Goal: Task Accomplishment & Management: Use online tool/utility

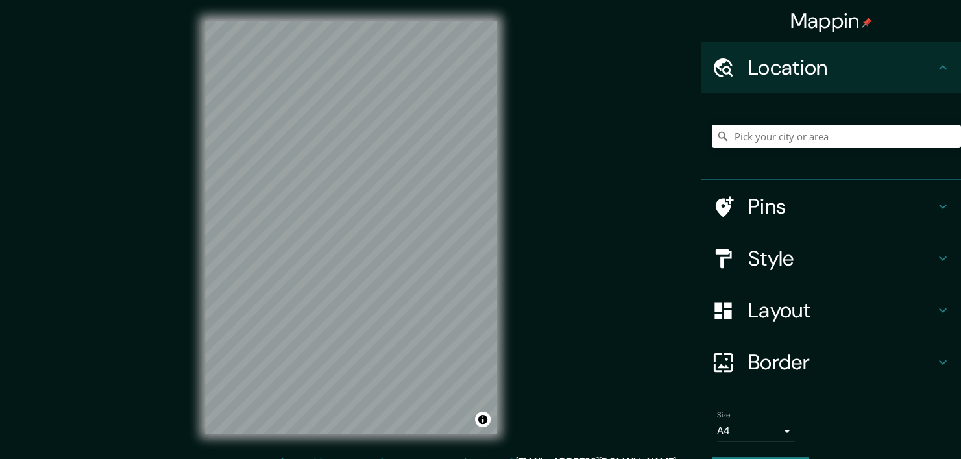
click at [202, 210] on div "© Mapbox © OpenStreetMap Improve this map" at bounding box center [351, 227] width 334 height 454
click at [94, 437] on div "Mappin Location Pins Style Layout Border Choose a border. Hint : you can make l…" at bounding box center [480, 237] width 961 height 475
click at [199, 223] on div "© Mapbox © OpenStreetMap Improve this map" at bounding box center [351, 227] width 334 height 454
click at [761, 194] on h4 "Pins" at bounding box center [841, 206] width 187 height 26
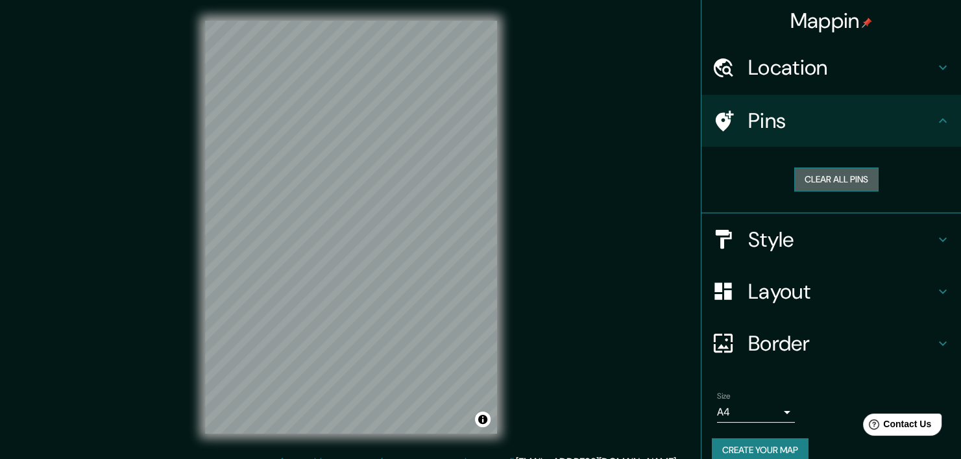
click at [795, 182] on button "Clear all pins" at bounding box center [837, 179] width 84 height 24
click at [791, 220] on div "Style" at bounding box center [832, 240] width 260 height 52
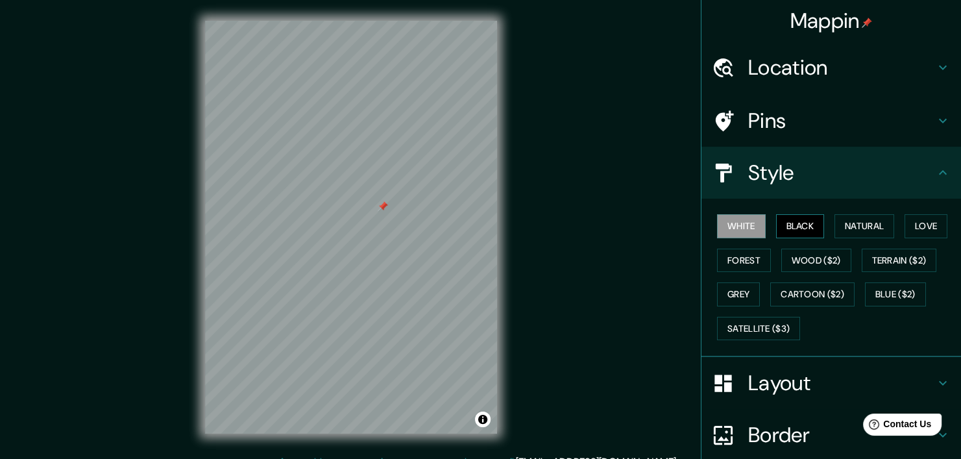
click at [785, 221] on button "Black" at bounding box center [800, 226] width 49 height 24
click at [844, 219] on button "Natural" at bounding box center [865, 226] width 60 height 24
click at [890, 223] on div "White Black Natural Love Forest Wood ($2) Terrain ($2) Grey Cartoon ($2) Blue (…" at bounding box center [836, 277] width 249 height 136
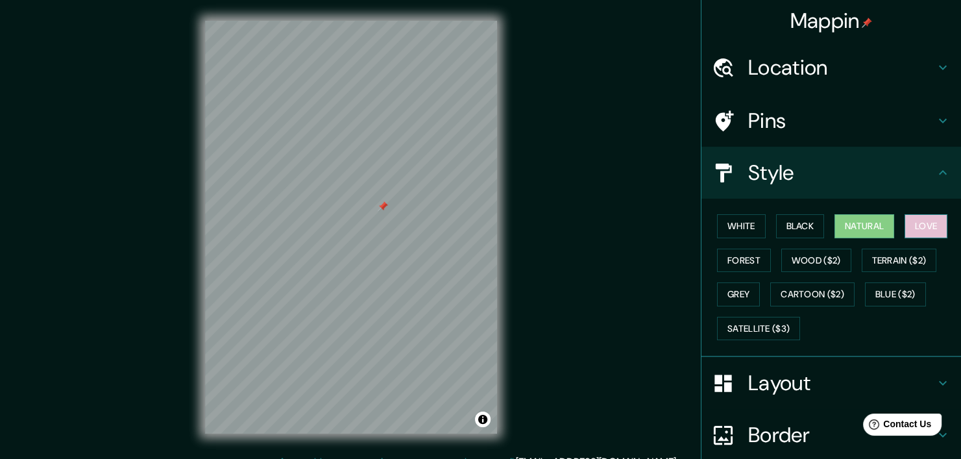
click at [905, 223] on button "Love" at bounding box center [926, 226] width 43 height 24
click at [717, 254] on button "Forest" at bounding box center [744, 261] width 54 height 24
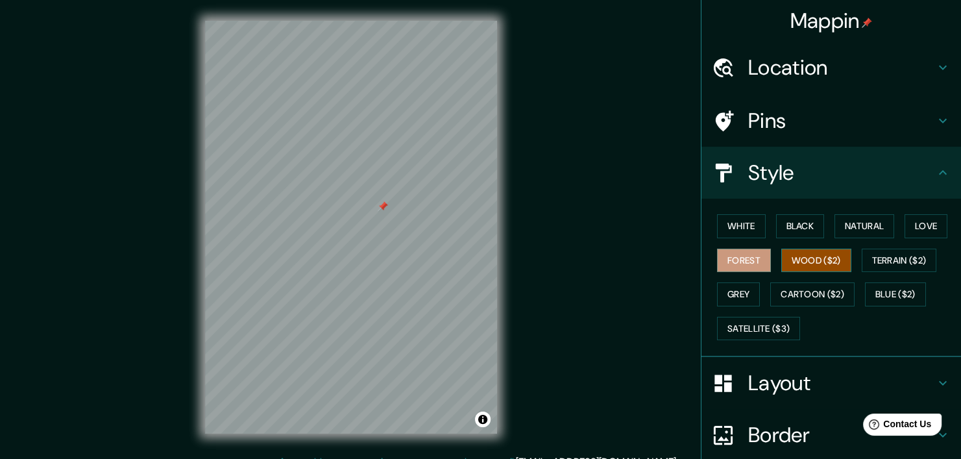
click at [791, 253] on button "Wood ($2)" at bounding box center [817, 261] width 70 height 24
click at [893, 247] on div "White Black Natural Love Forest Wood ($2) Terrain ($2) Grey Cartoon ($2) Blue (…" at bounding box center [836, 277] width 249 height 136
click at [882, 251] on button "Terrain ($2)" at bounding box center [899, 261] width 75 height 24
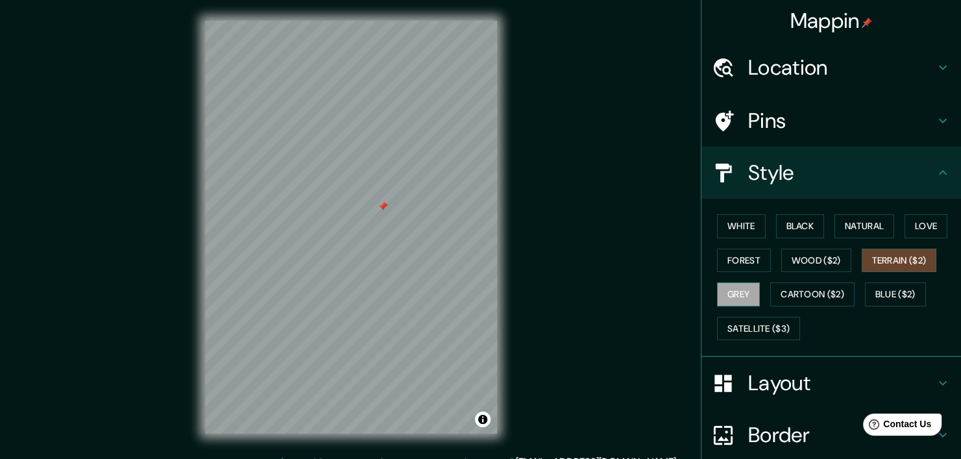
click at [717, 288] on button "Grey" at bounding box center [738, 294] width 43 height 24
click at [835, 225] on button "Natural" at bounding box center [865, 226] width 60 height 24
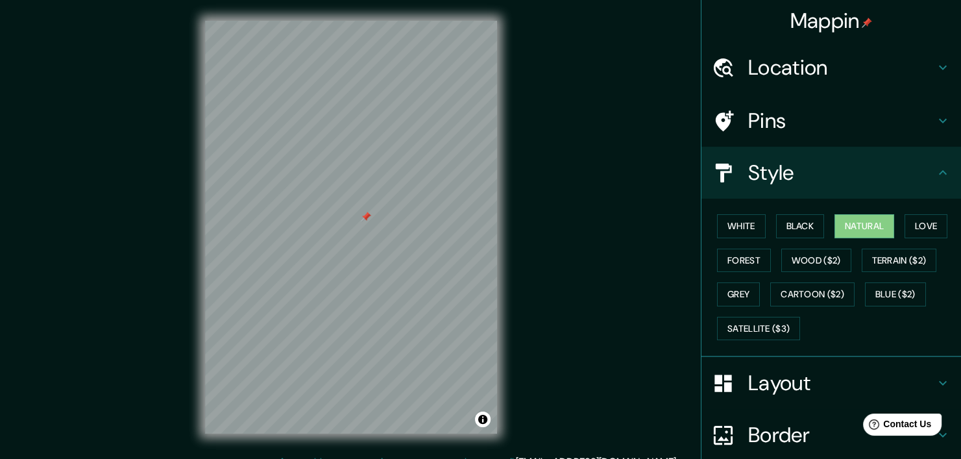
click at [809, 186] on div "Style" at bounding box center [832, 173] width 260 height 52
drag, startPoint x: 850, startPoint y: 354, endPoint x: 848, endPoint y: 371, distance: 17.6
click at [850, 358] on ul "Location Pins Style White Black Natural Love Forest Wood ($2) Terrain ($2) Grey…" at bounding box center [832, 306] width 260 height 528
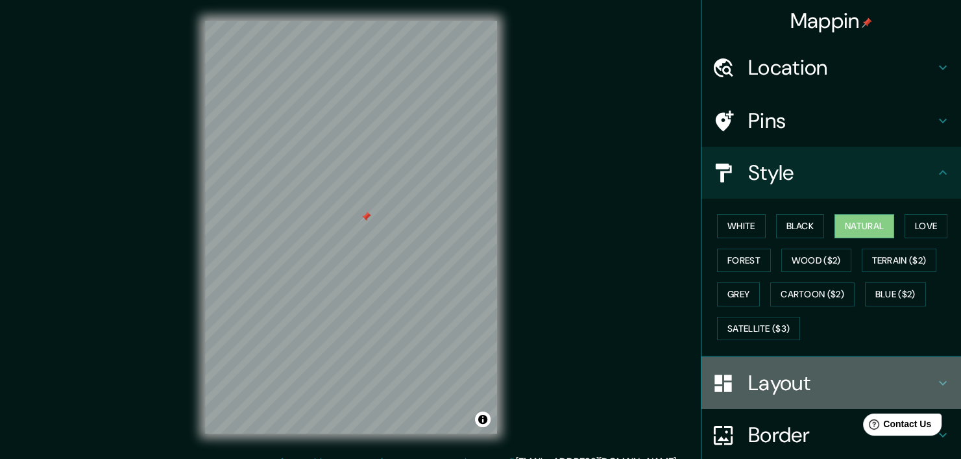
click at [848, 371] on h4 "Layout" at bounding box center [841, 383] width 187 height 26
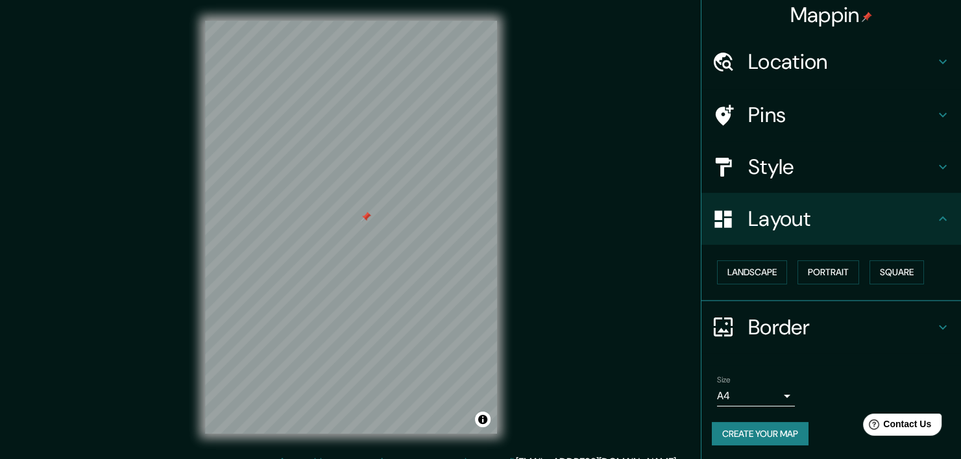
scroll to position [6, 0]
click at [778, 405] on div "Size A4 single" at bounding box center [831, 390] width 239 height 42
click at [772, 398] on body "Mappin Location Pins Style Layout Landscape Portrait Square Border Choose a bor…" at bounding box center [480, 229] width 961 height 459
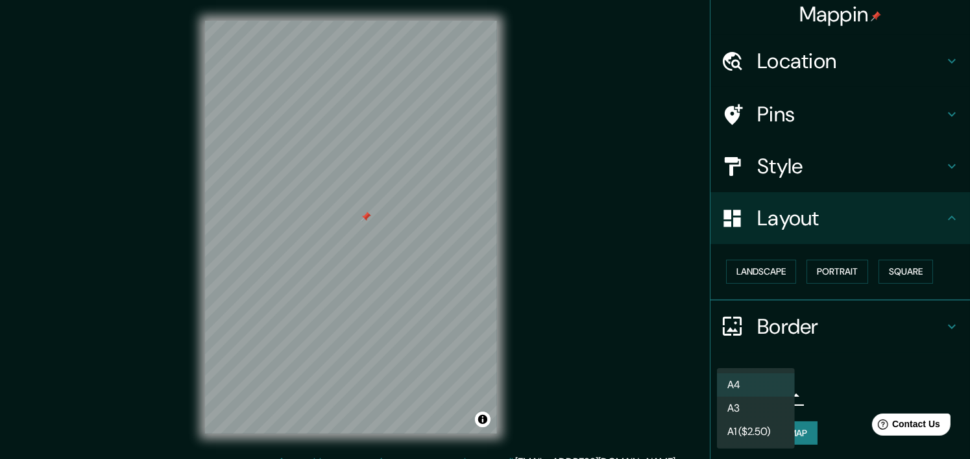
click at [825, 349] on div at bounding box center [485, 229] width 970 height 459
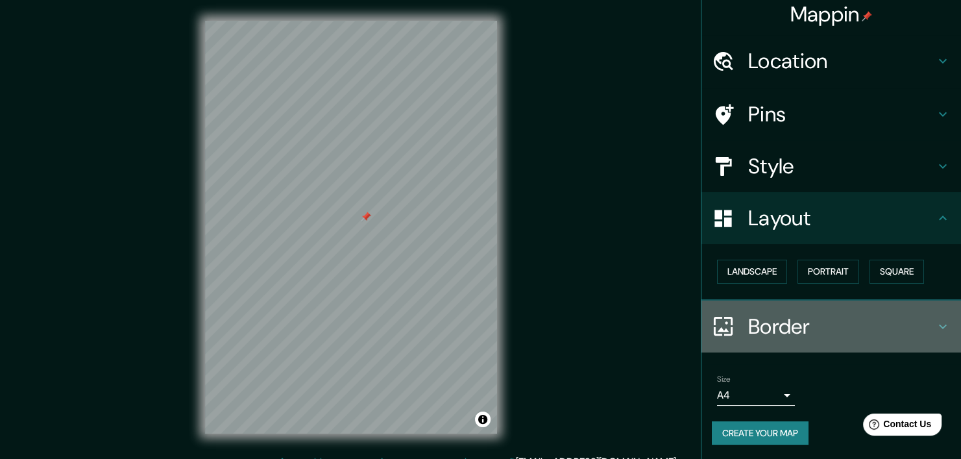
click at [797, 327] on h4 "Border" at bounding box center [841, 327] width 187 height 26
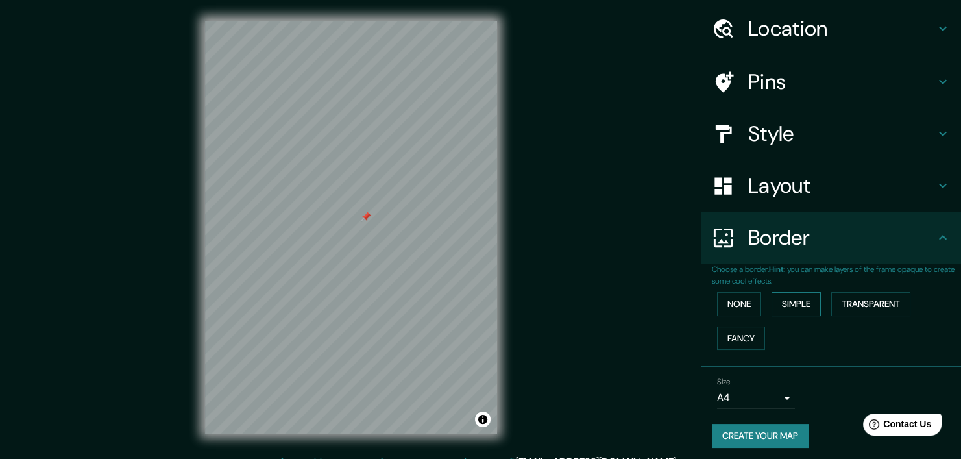
scroll to position [42, 0]
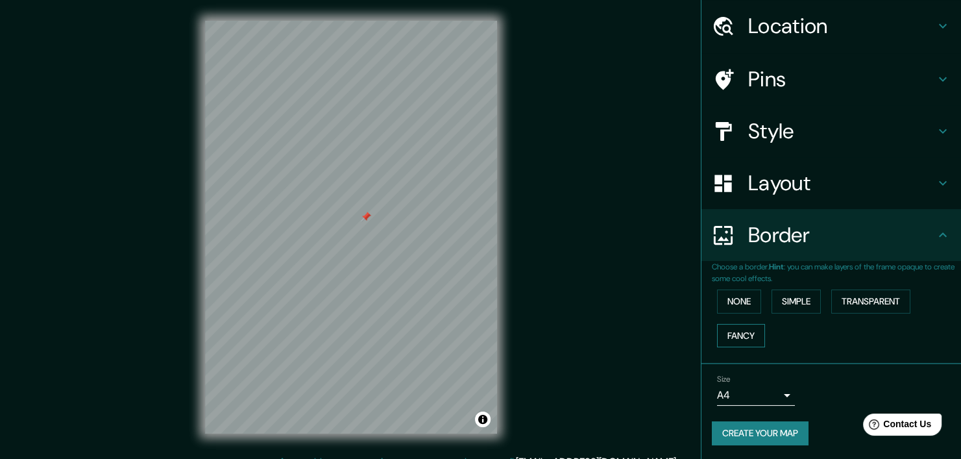
click at [744, 327] on button "Fancy" at bounding box center [741, 336] width 48 height 24
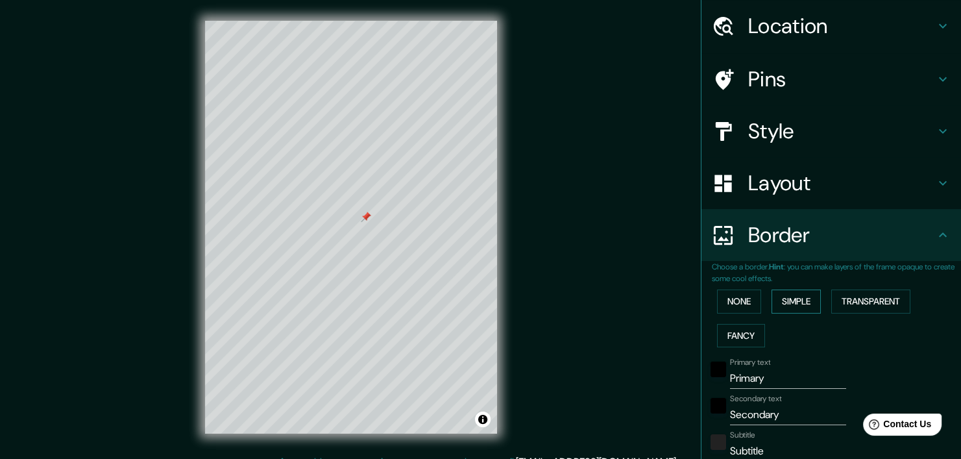
click at [777, 302] on button "Simple" at bounding box center [796, 302] width 49 height 24
click at [842, 297] on button "Transparent" at bounding box center [871, 302] width 79 height 24
click at [861, 297] on button "Transparent" at bounding box center [871, 302] width 79 height 24
click at [776, 304] on button "Simple" at bounding box center [796, 302] width 49 height 24
click at [702, 288] on div "Choose a border. Hint : you can make layers of the frame opaque to create some …" at bounding box center [832, 431] width 260 height 340
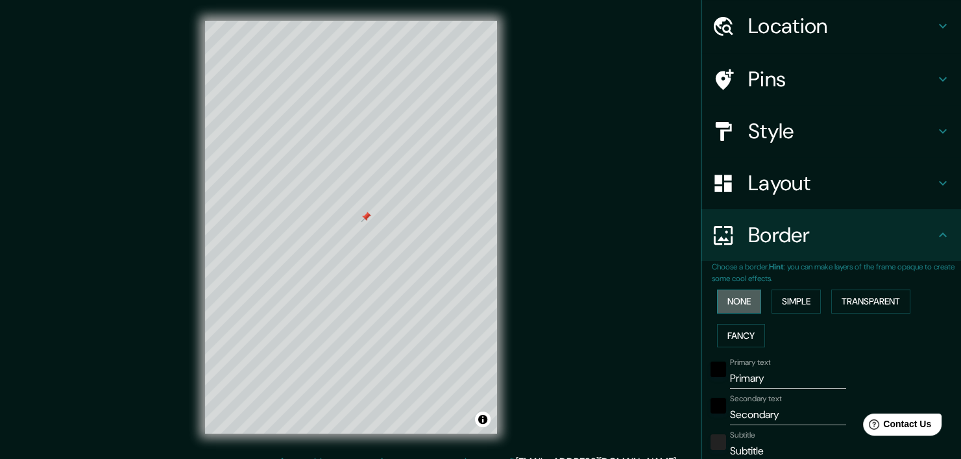
click at [750, 304] on button "None" at bounding box center [739, 302] width 44 height 24
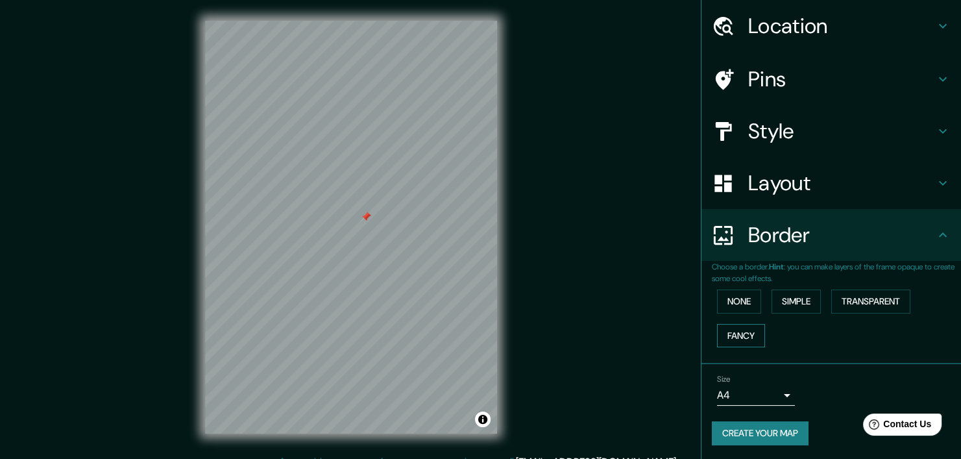
click at [735, 333] on button "Fancy" at bounding box center [741, 336] width 48 height 24
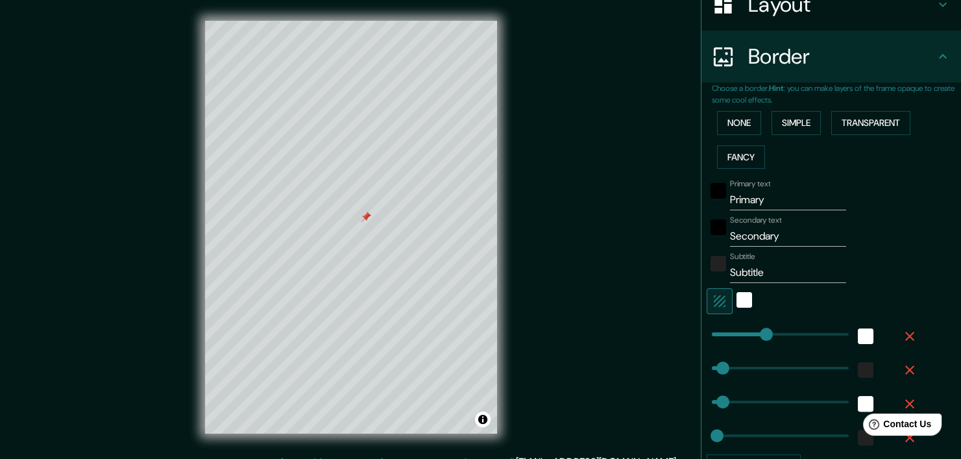
scroll to position [236, 0]
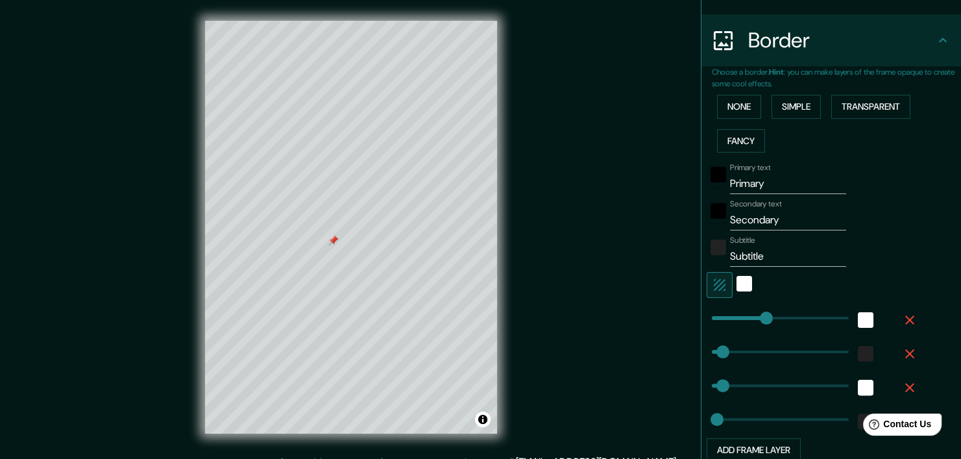
drag, startPoint x: 341, startPoint y: 170, endPoint x: 328, endPoint y: 238, distance: 69.3
click at [332, 238] on div at bounding box center [333, 241] width 10 height 10
type input "53"
drag, startPoint x: 745, startPoint y: 310, endPoint x: 719, endPoint y: 314, distance: 26.9
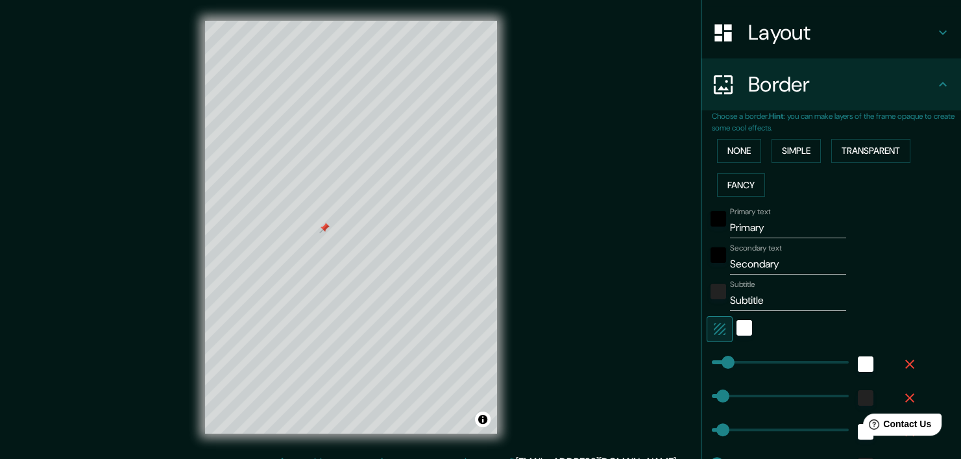
scroll to position [195, 0]
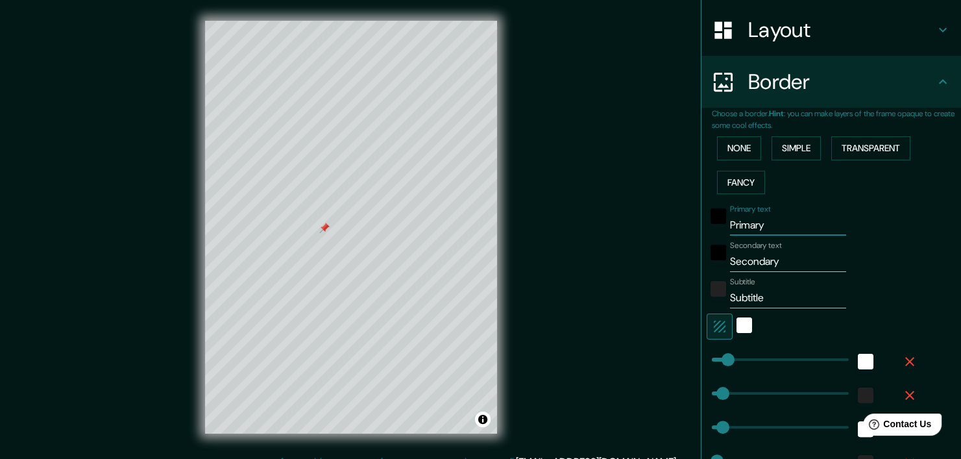
drag, startPoint x: 773, startPoint y: 223, endPoint x: 724, endPoint y: 223, distance: 48.7
click at [730, 223] on input "Primary" at bounding box center [788, 225] width 116 height 21
type input "P"
type input "Distribuidor"
click at [781, 266] on input "Secondary" at bounding box center [788, 261] width 116 height 21
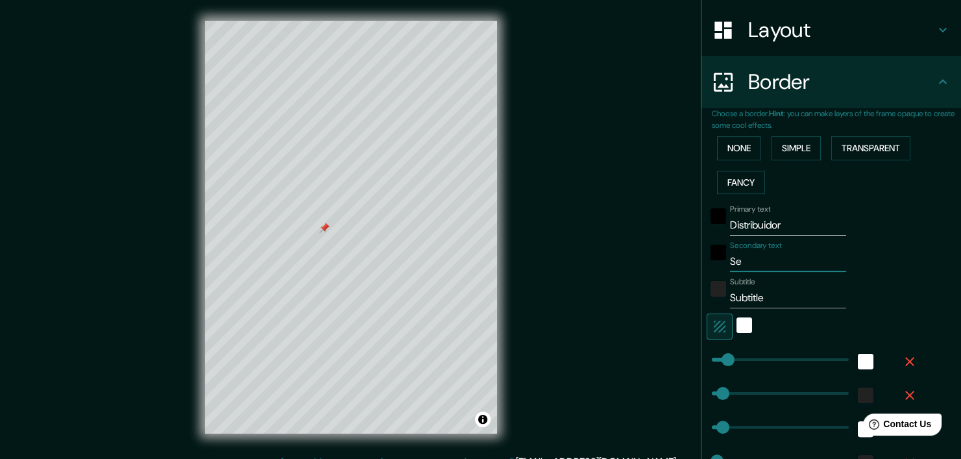
type input "S"
type input "vial las [PERSON_NAME]"
click at [771, 295] on input "Subtitle" at bounding box center [788, 298] width 116 height 21
type input "S"
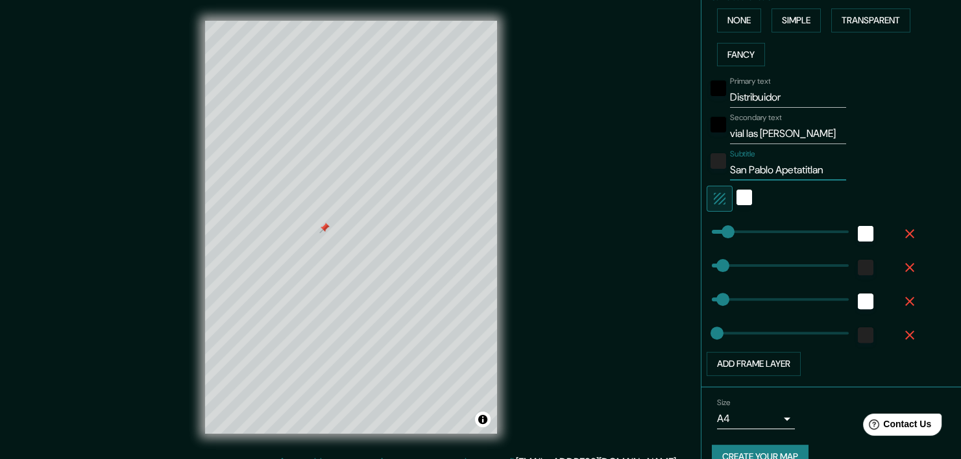
scroll to position [325, 0]
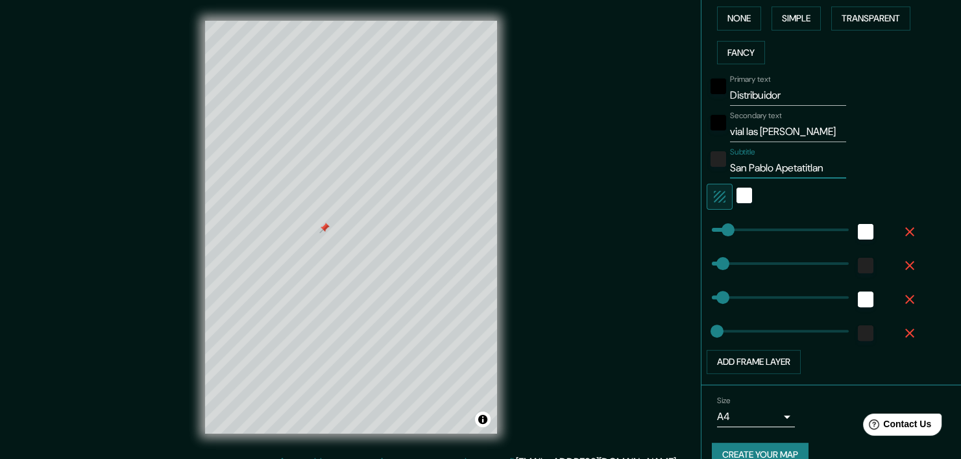
type input "San Pablo Apetatitlan"
type input "29"
type input "18"
type input "57"
click at [578, 367] on div "Mappin Location Pins Style Layout Border Choose a border. Hint : you can make l…" at bounding box center [480, 237] width 961 height 475
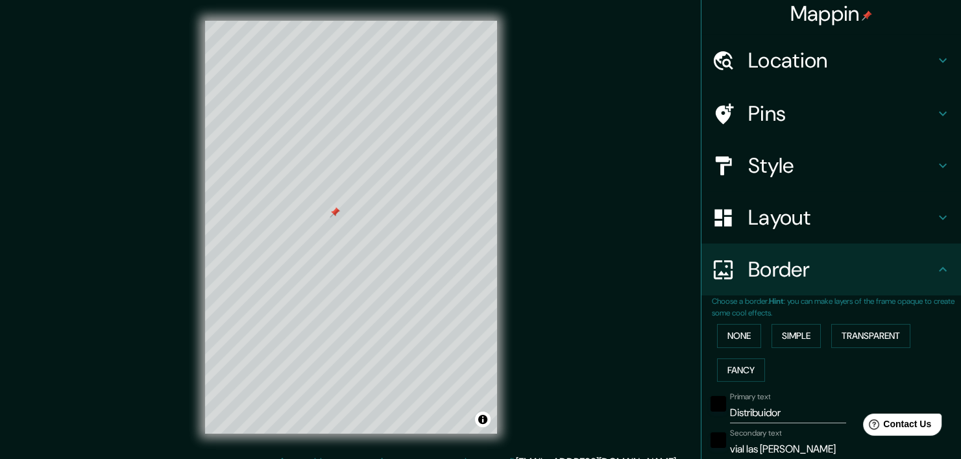
scroll to position [0, 0]
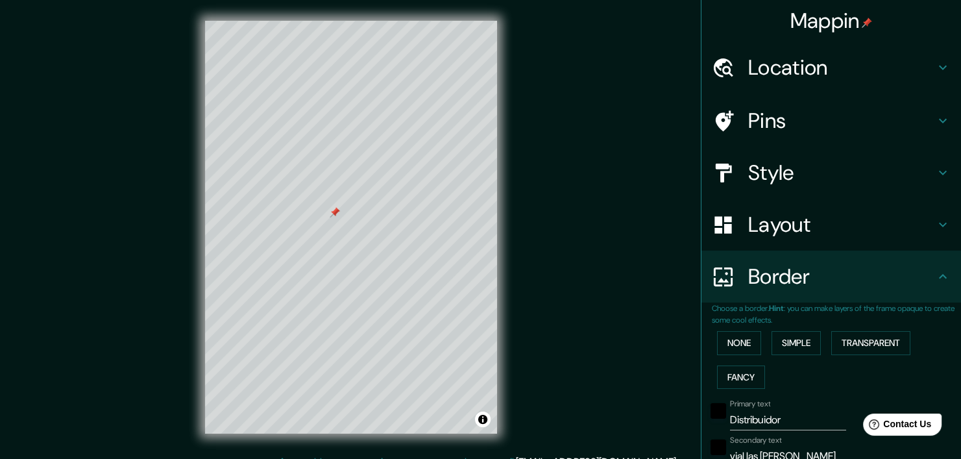
click at [748, 229] on h4 "Layout" at bounding box center [841, 225] width 187 height 26
type input "57"
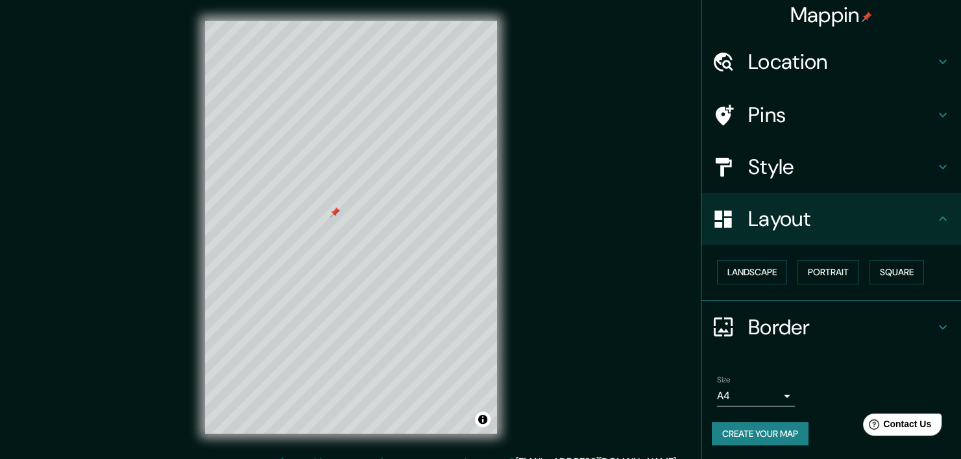
scroll to position [6, 0]
click at [758, 260] on button "Landscape" at bounding box center [752, 272] width 70 height 24
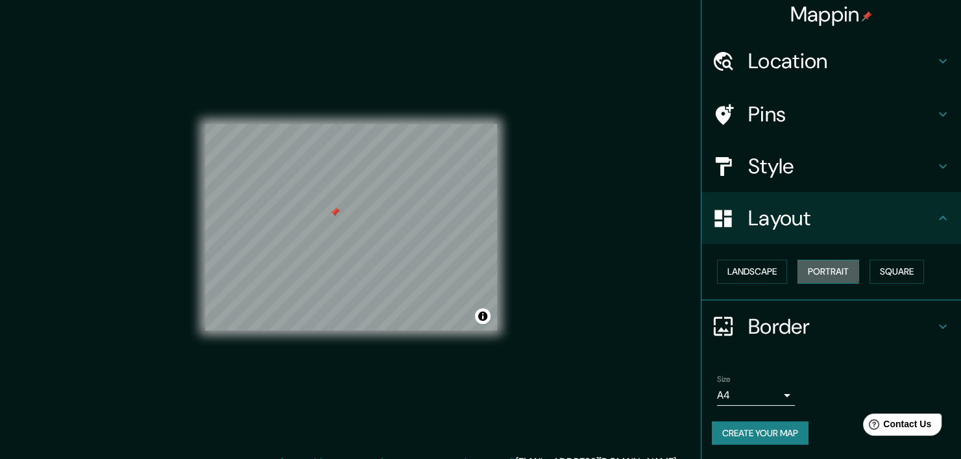
click at [804, 269] on button "Portrait" at bounding box center [829, 272] width 62 height 24
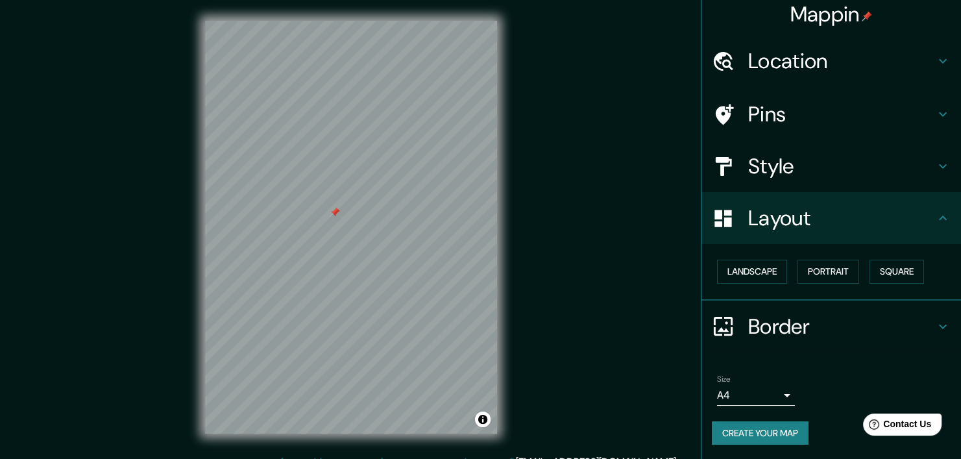
click at [849, 277] on div "Landscape [GEOGRAPHIC_DATA]" at bounding box center [836, 271] width 249 height 34
click at [879, 268] on button "Square" at bounding box center [897, 272] width 55 height 24
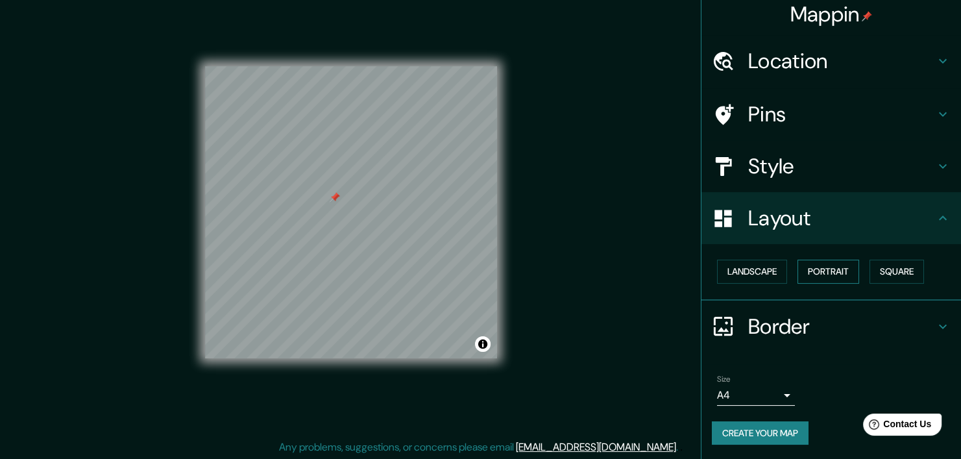
scroll to position [16, 0]
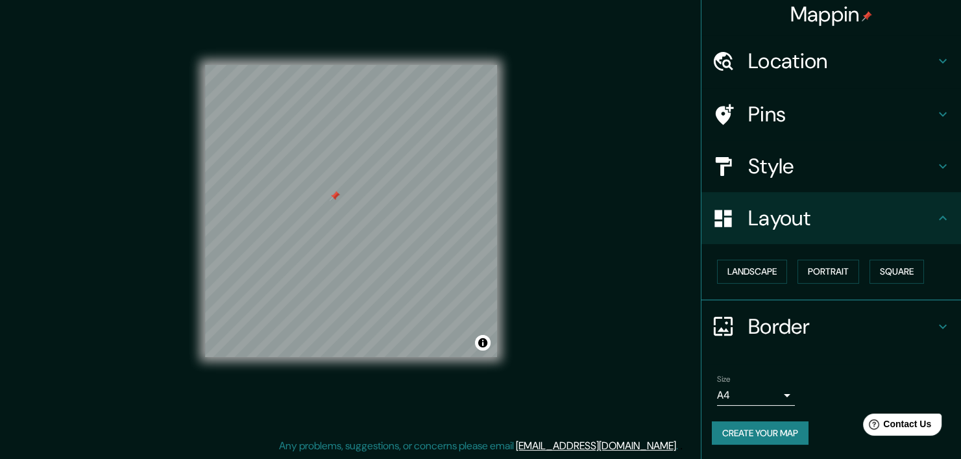
click at [753, 319] on h4 "Border" at bounding box center [841, 327] width 187 height 26
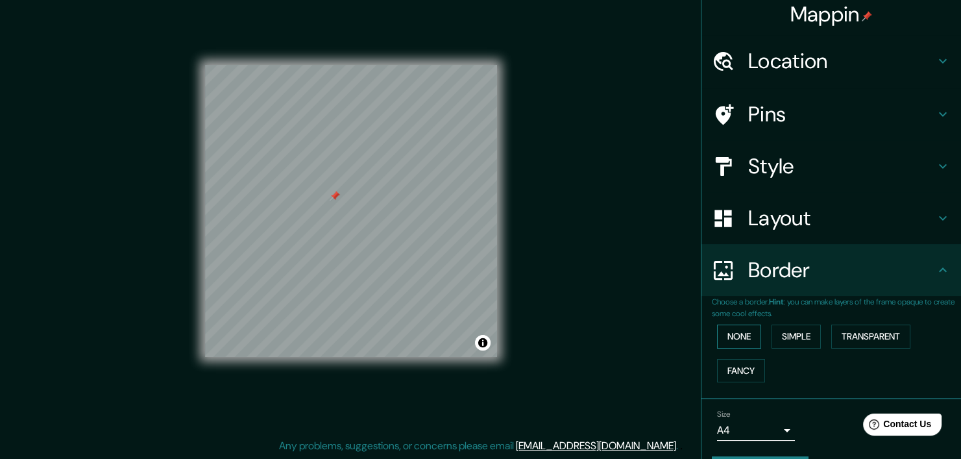
click at [739, 328] on div "None Simple Transparent Fancy" at bounding box center [836, 353] width 249 height 68
drag, startPoint x: 739, startPoint y: 329, endPoint x: 784, endPoint y: 334, distance: 44.4
click at [741, 331] on button "None" at bounding box center [739, 337] width 44 height 24
click at [785, 334] on button "Simple" at bounding box center [796, 337] width 49 height 24
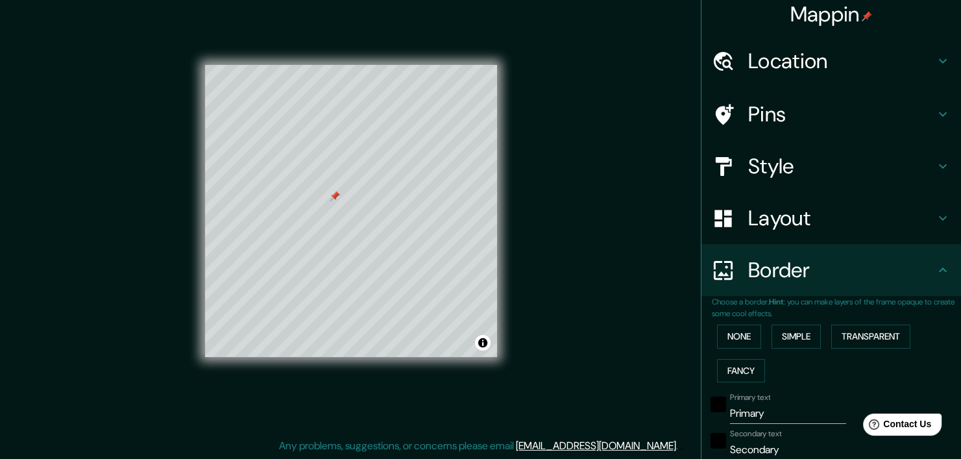
click at [771, 215] on h4 "Layout" at bounding box center [841, 218] width 187 height 26
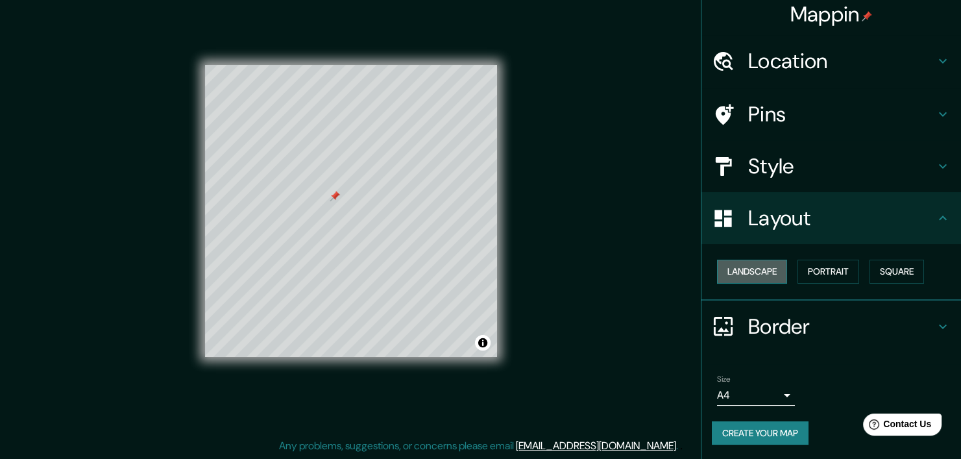
click at [741, 280] on button "Landscape" at bounding box center [752, 272] width 70 height 24
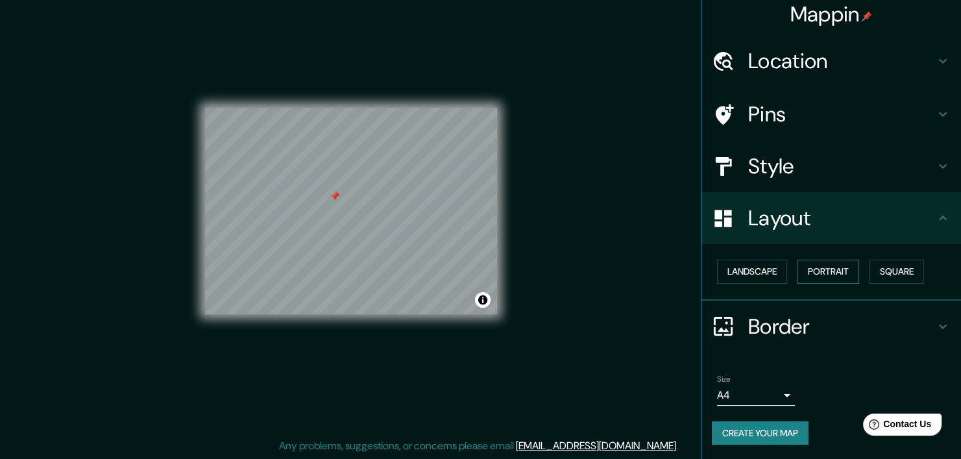
drag, startPoint x: 798, startPoint y: 269, endPoint x: 822, endPoint y: 269, distance: 24.0
click at [799, 269] on button "Portrait" at bounding box center [829, 272] width 62 height 24
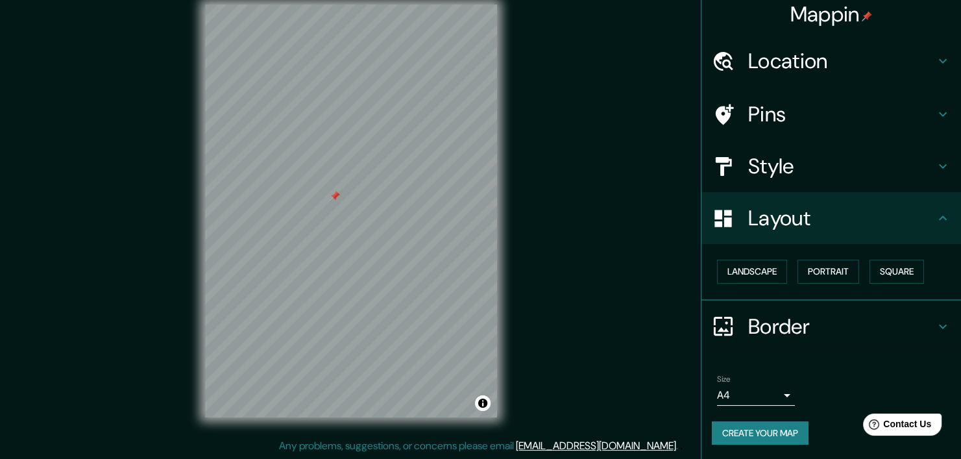
click at [760, 282] on div "Landscape [GEOGRAPHIC_DATA]" at bounding box center [836, 271] width 249 height 34
click at [771, 319] on h4 "Border" at bounding box center [841, 327] width 187 height 26
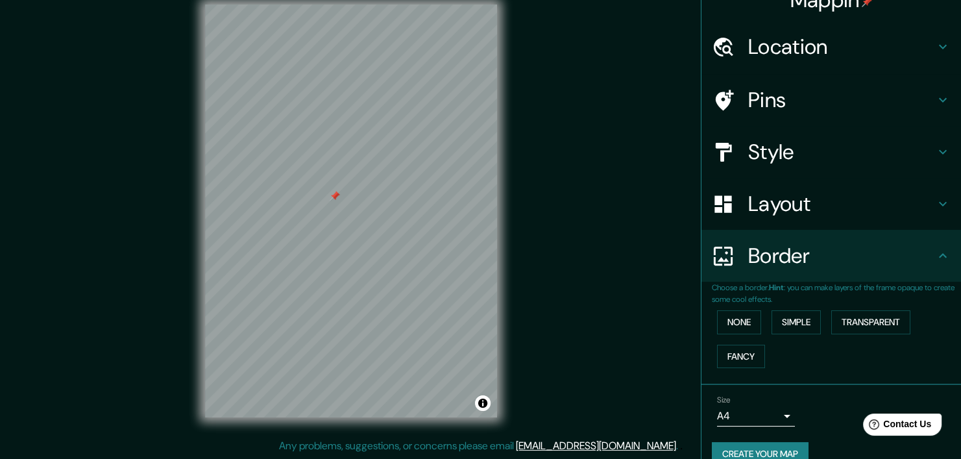
scroll to position [42, 0]
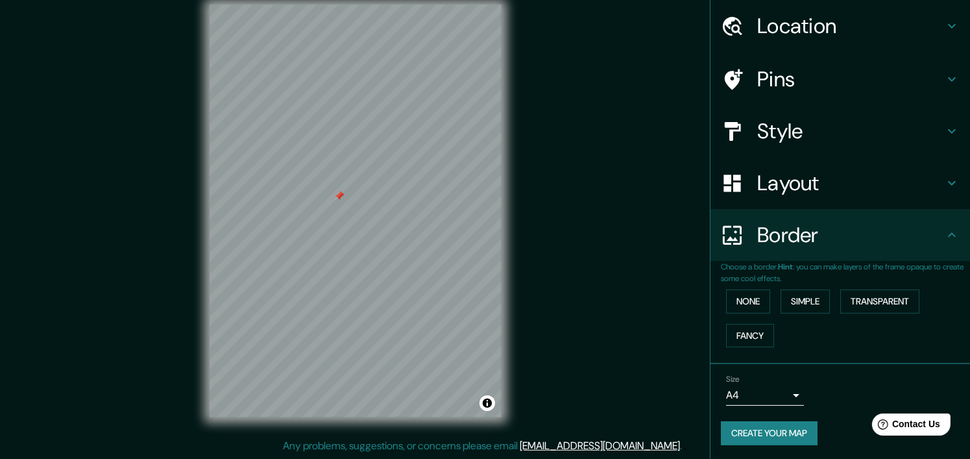
click at [767, 386] on body "Mappin Location Pins Style Layout Border Choose a border. Hint : you can make l…" at bounding box center [485, 213] width 970 height 459
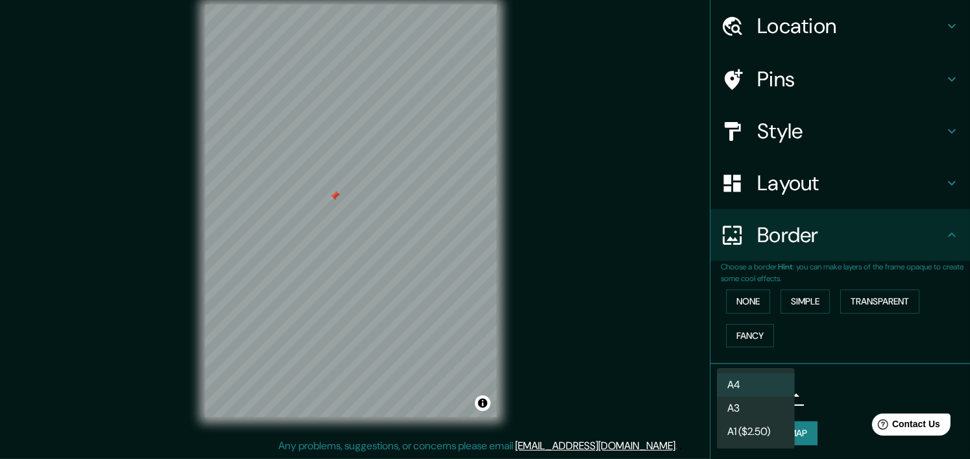
click at [831, 378] on div at bounding box center [485, 229] width 970 height 459
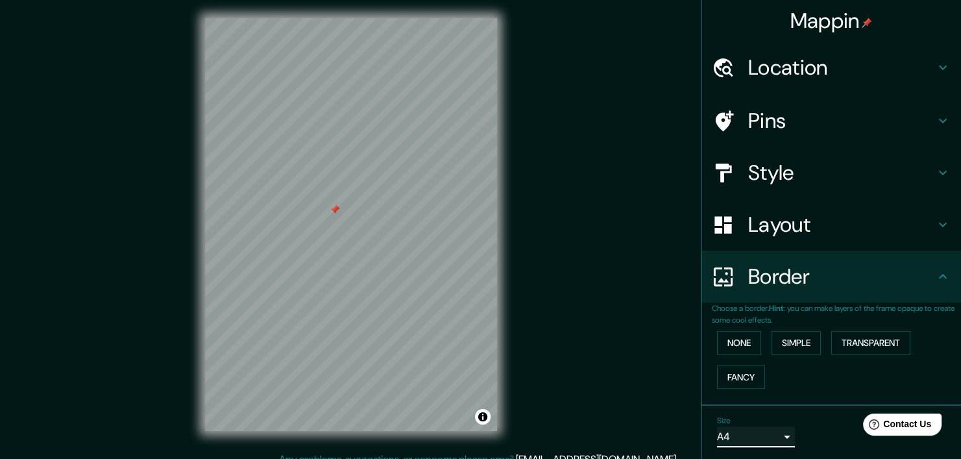
scroll to position [0, 0]
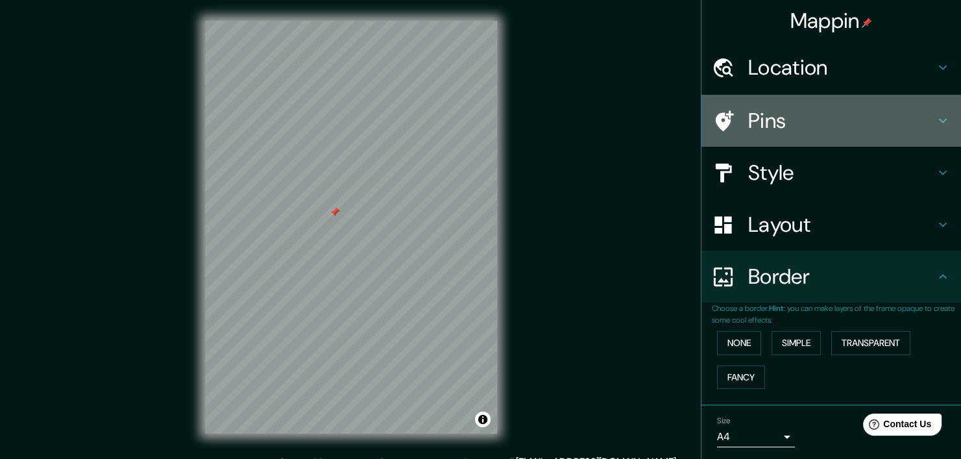
click at [783, 120] on h4 "Pins" at bounding box center [841, 121] width 187 height 26
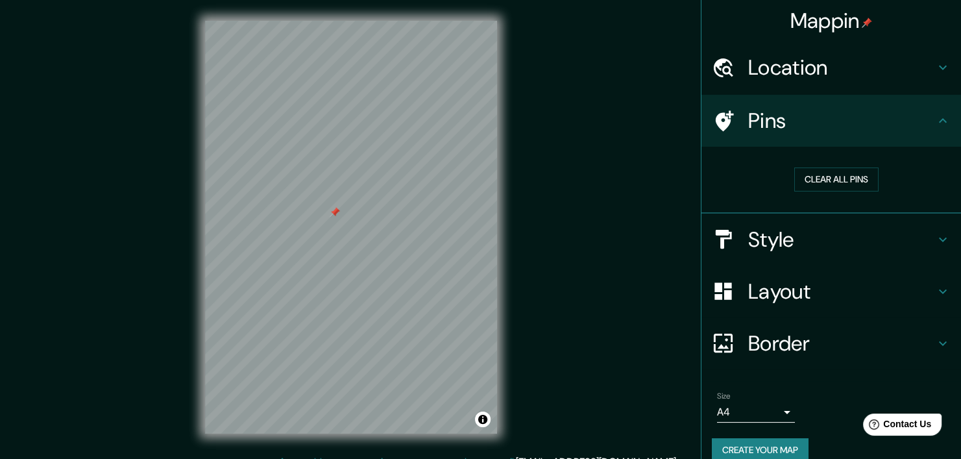
click at [827, 158] on div "Clear all pins" at bounding box center [836, 179] width 249 height 45
click at [822, 178] on button "Clear all pins" at bounding box center [837, 179] width 84 height 24
click at [784, 82] on div "Location" at bounding box center [832, 68] width 260 height 52
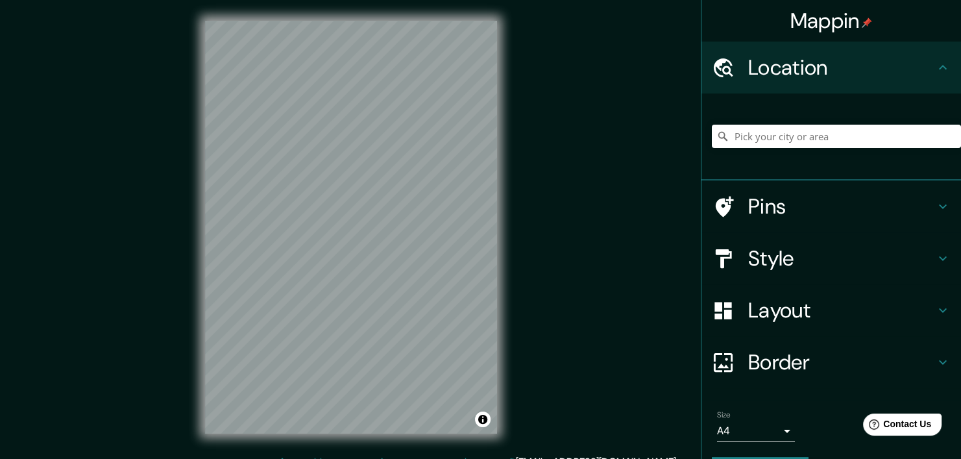
click at [729, 76] on div at bounding box center [730, 67] width 36 height 23
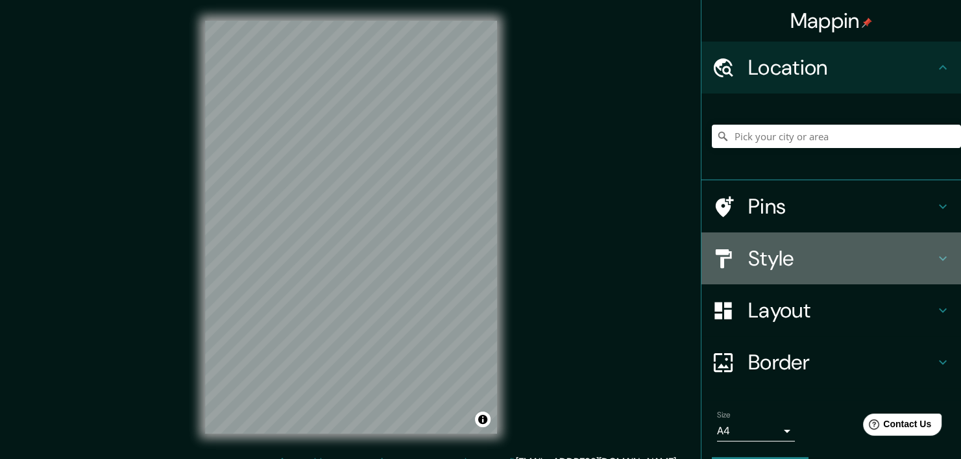
click at [773, 265] on h4 "Style" at bounding box center [841, 258] width 187 height 26
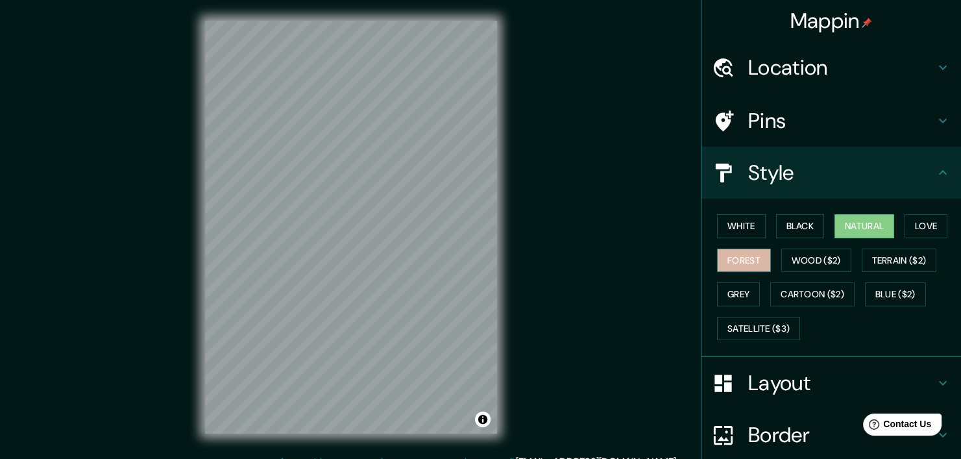
click at [740, 264] on button "Forest" at bounding box center [744, 261] width 54 height 24
click at [726, 225] on button "White" at bounding box center [741, 226] width 49 height 24
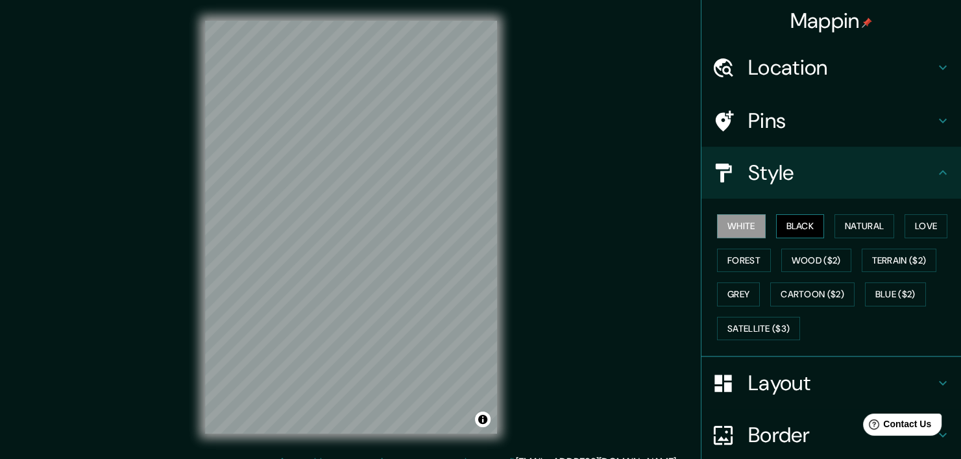
click at [789, 228] on button "Black" at bounding box center [800, 226] width 49 height 24
click at [723, 252] on button "Forest" at bounding box center [744, 261] width 54 height 24
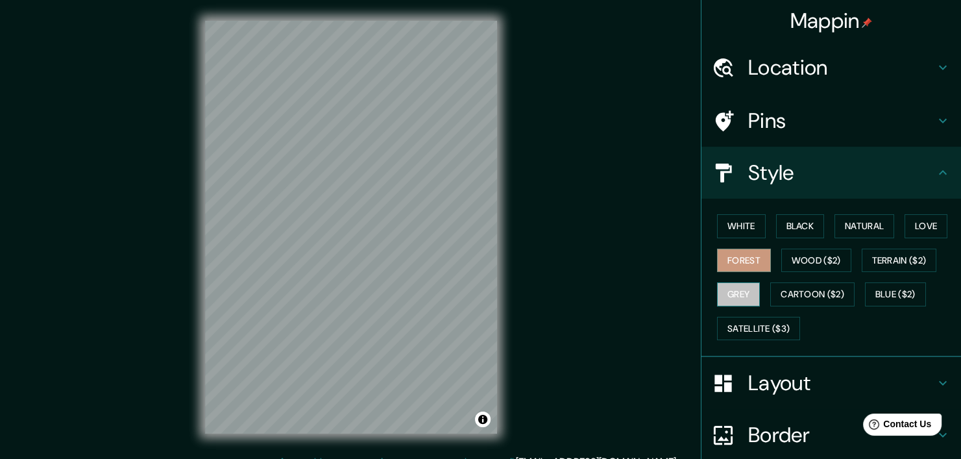
click at [723, 291] on button "Grey" at bounding box center [738, 294] width 43 height 24
drag, startPoint x: 635, startPoint y: 264, endPoint x: 667, endPoint y: 266, distance: 32.6
click at [651, 263] on div "Mappin Location Pins Style White Black Natural Love Forest Wood ($2) Terrain ($…" at bounding box center [480, 237] width 961 height 475
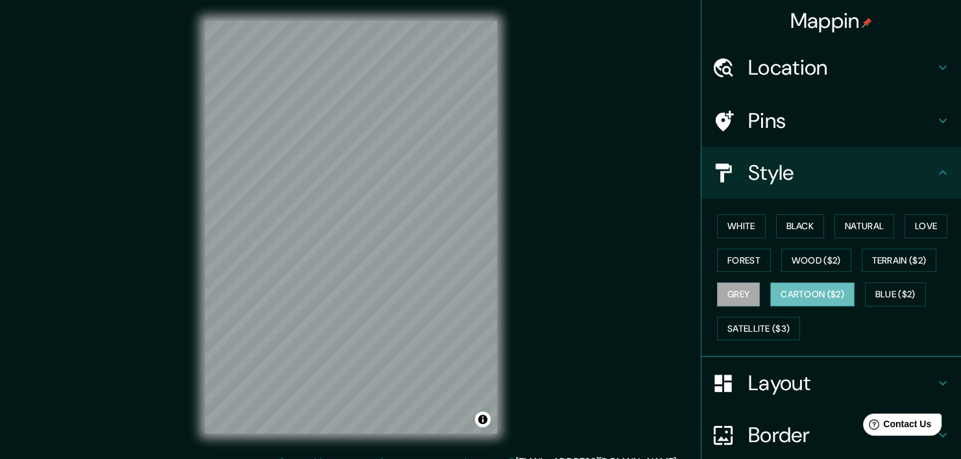
click at [771, 297] on button "Cartoon ($2)" at bounding box center [813, 294] width 84 height 24
click at [769, 323] on button "Satellite ($3)" at bounding box center [758, 329] width 83 height 24
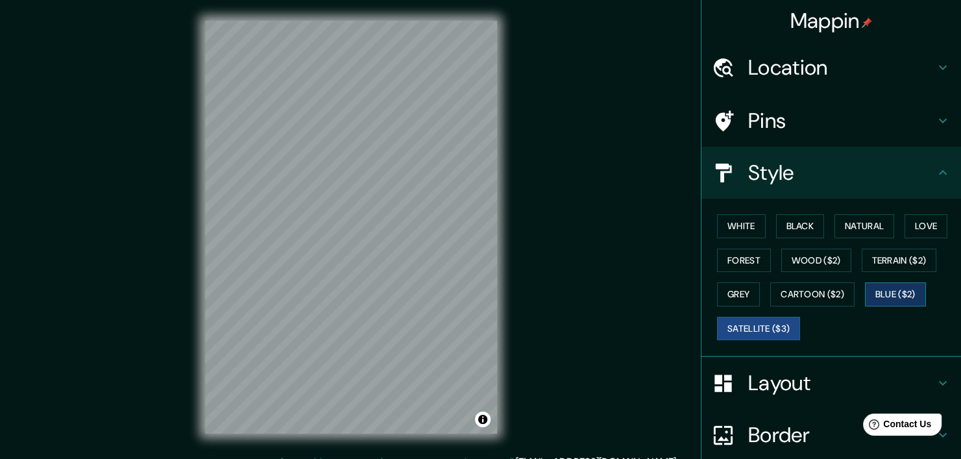
click at [865, 291] on button "Blue ($2)" at bounding box center [895, 294] width 61 height 24
click at [881, 250] on button "Terrain ($2)" at bounding box center [899, 261] width 75 height 24
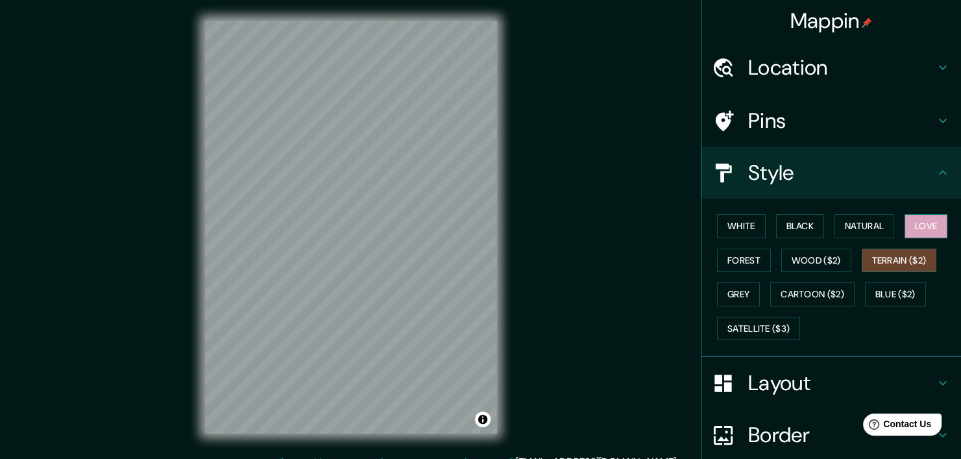
click at [906, 229] on button "Love" at bounding box center [926, 226] width 43 height 24
click at [884, 227] on div "White Black Natural Love Forest Wood ($2) Terrain ($2) Grey Cartoon ($2) Blue (…" at bounding box center [836, 277] width 249 height 136
click at [870, 227] on button "Natural" at bounding box center [865, 226] width 60 height 24
